Goal: Find specific page/section

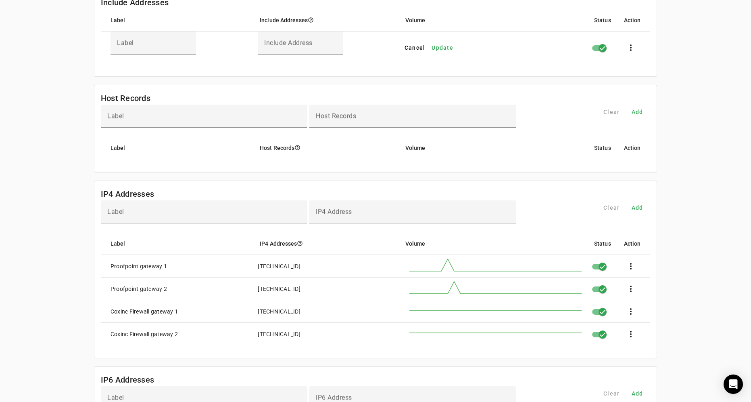
scroll to position [81, 0]
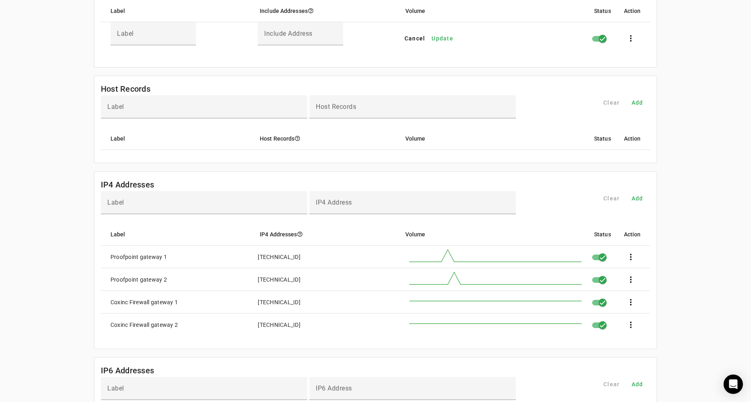
click at [31, 185] on div "coxfamilyoffice.com Settings Contact Fraudmarc notification_important Settings …" at bounding box center [375, 294] width 751 height 742
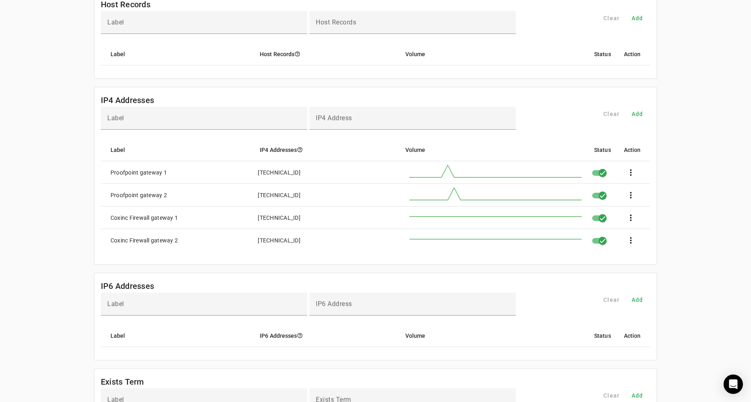
scroll to position [242, 0]
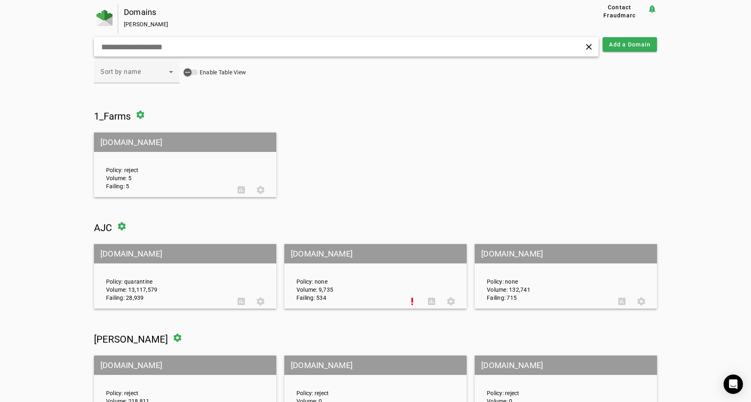
drag, startPoint x: 170, startPoint y: 45, endPoint x: 180, endPoint y: 32, distance: 16.5
click at [170, 44] on input "text" at bounding box center [239, 47] width 278 height 10
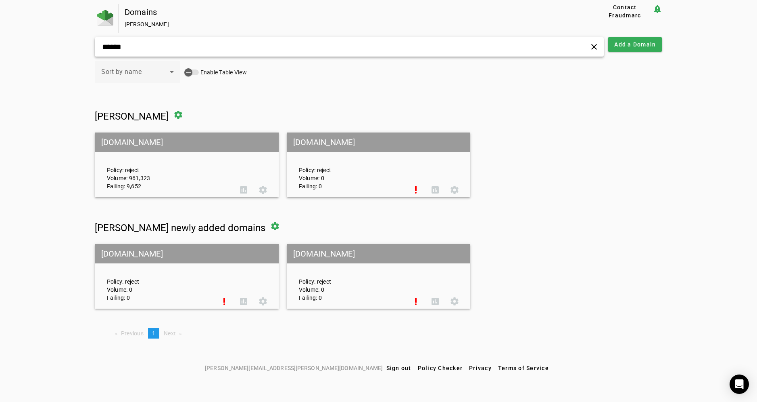
type input "******"
click at [123, 140] on mat-grid-tile-header "[DOMAIN_NAME]" at bounding box center [187, 141] width 184 height 19
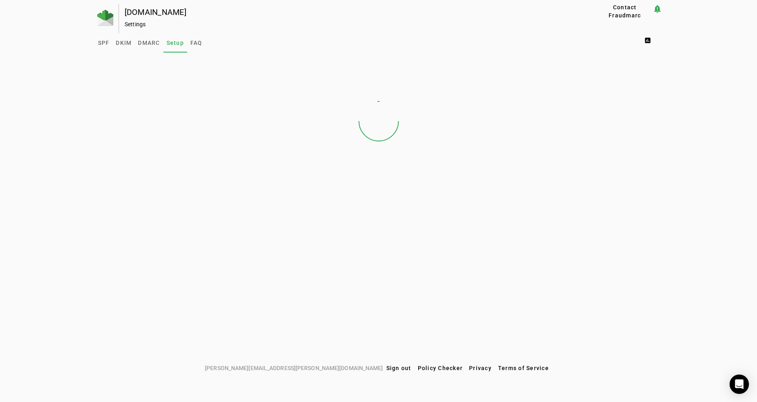
click at [94, 43] on div "[DOMAIN_NAME] Settings Contact Fraudmarc notification_important Settings SPF DK…" at bounding box center [378, 182] width 757 height 356
click at [100, 43] on span "SPF" at bounding box center [104, 43] width 12 height 6
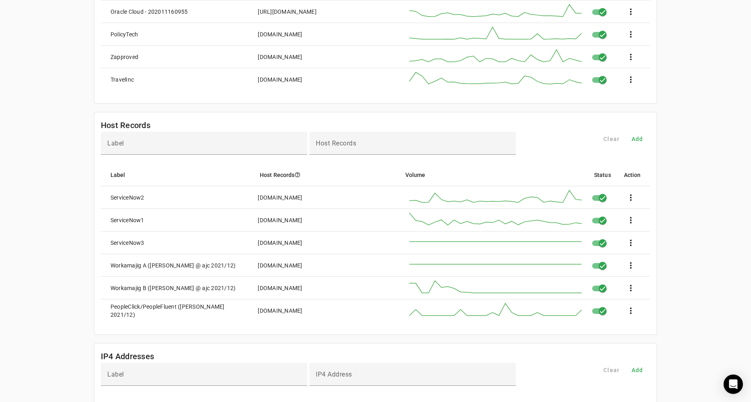
scroll to position [363, 0]
